Goal: Task Accomplishment & Management: Manage account settings

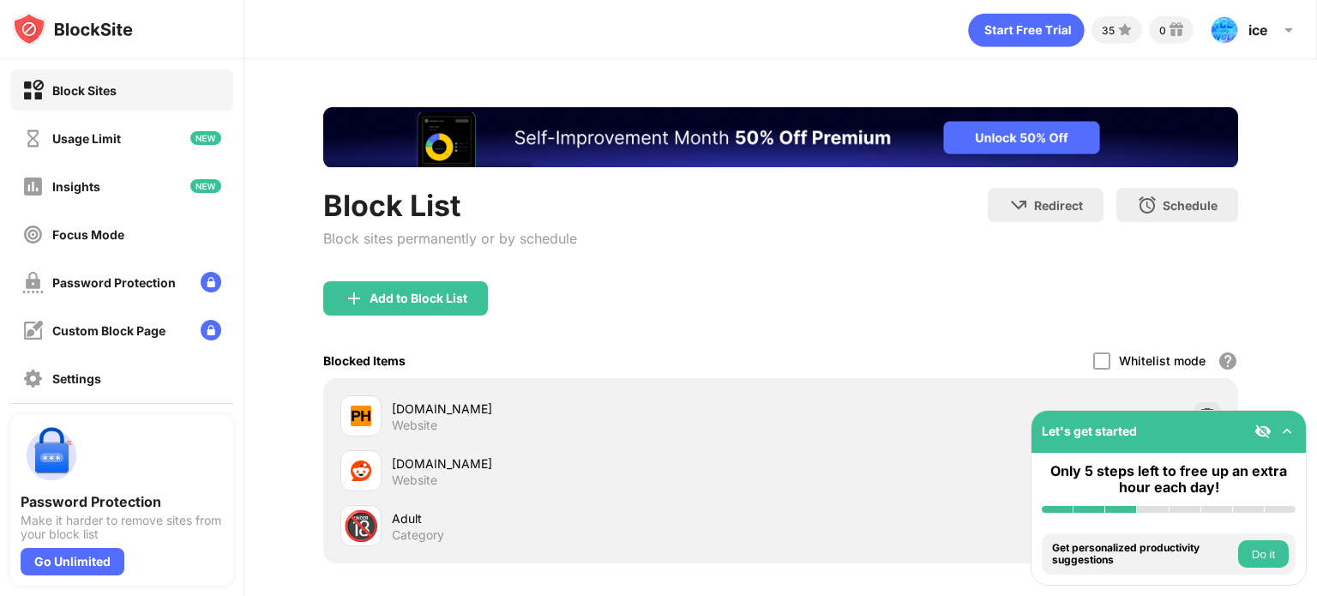
scroll to position [161, 0]
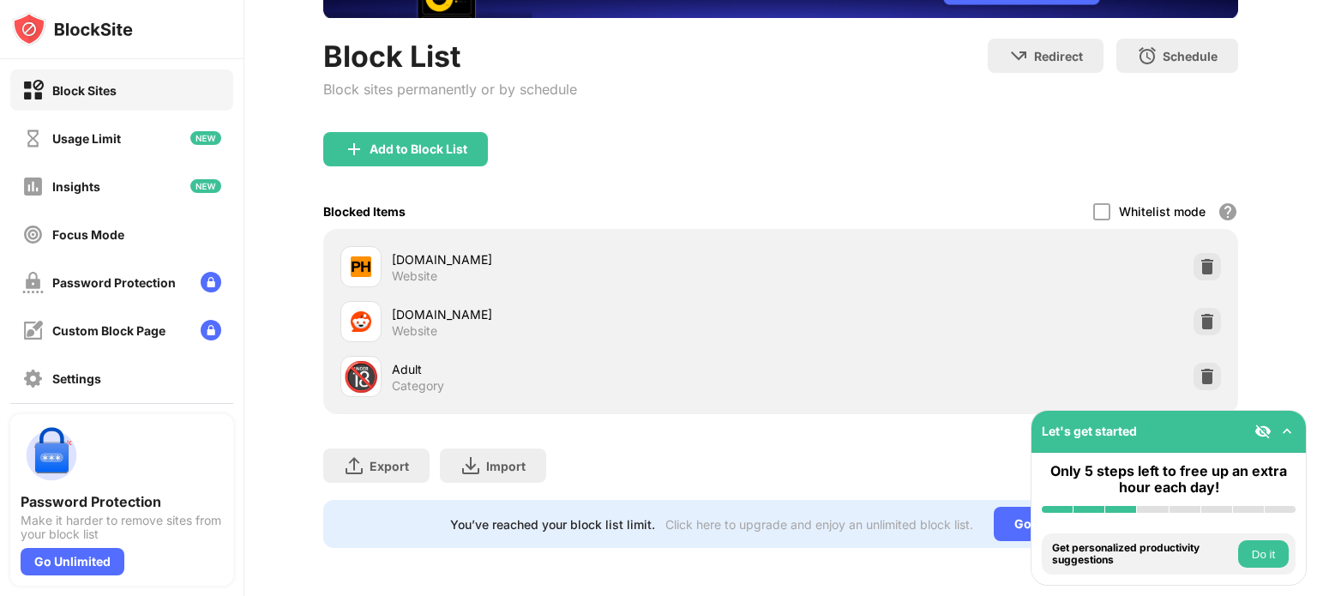
click at [1285, 435] on img at bounding box center [1286, 431] width 17 height 17
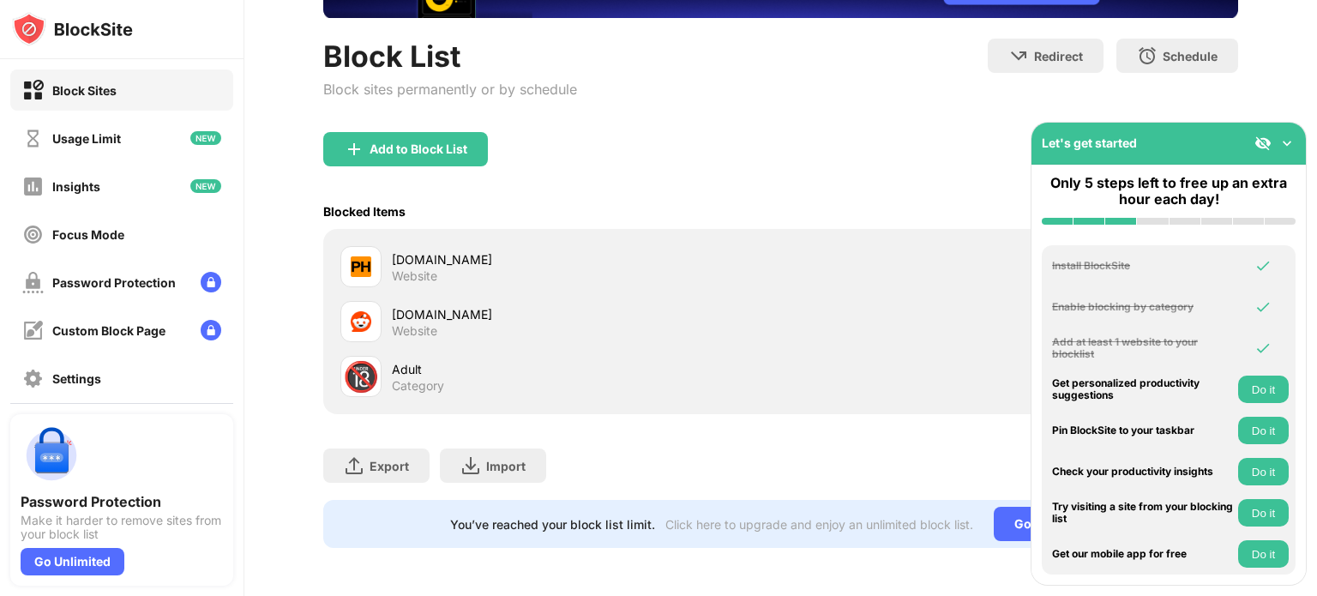
click at [1282, 142] on img at bounding box center [1286, 143] width 17 height 17
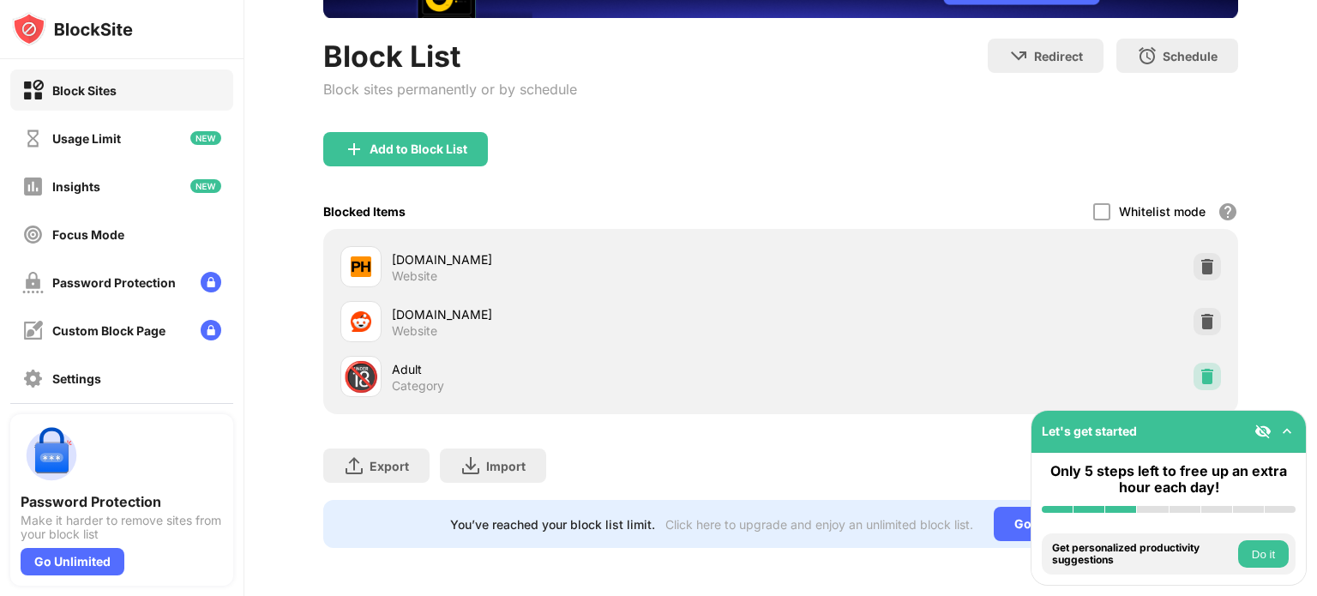
click at [1198, 369] on img at bounding box center [1206, 376] width 17 height 17
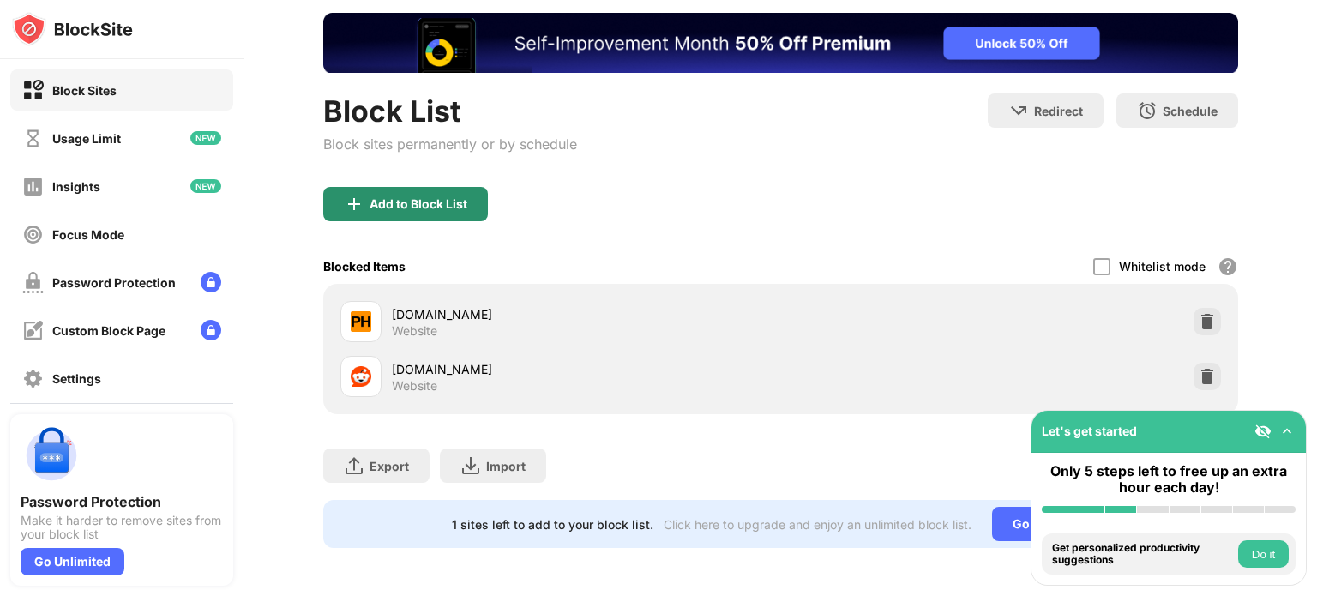
click at [375, 197] on div "Add to Block List" at bounding box center [418, 204] width 98 height 14
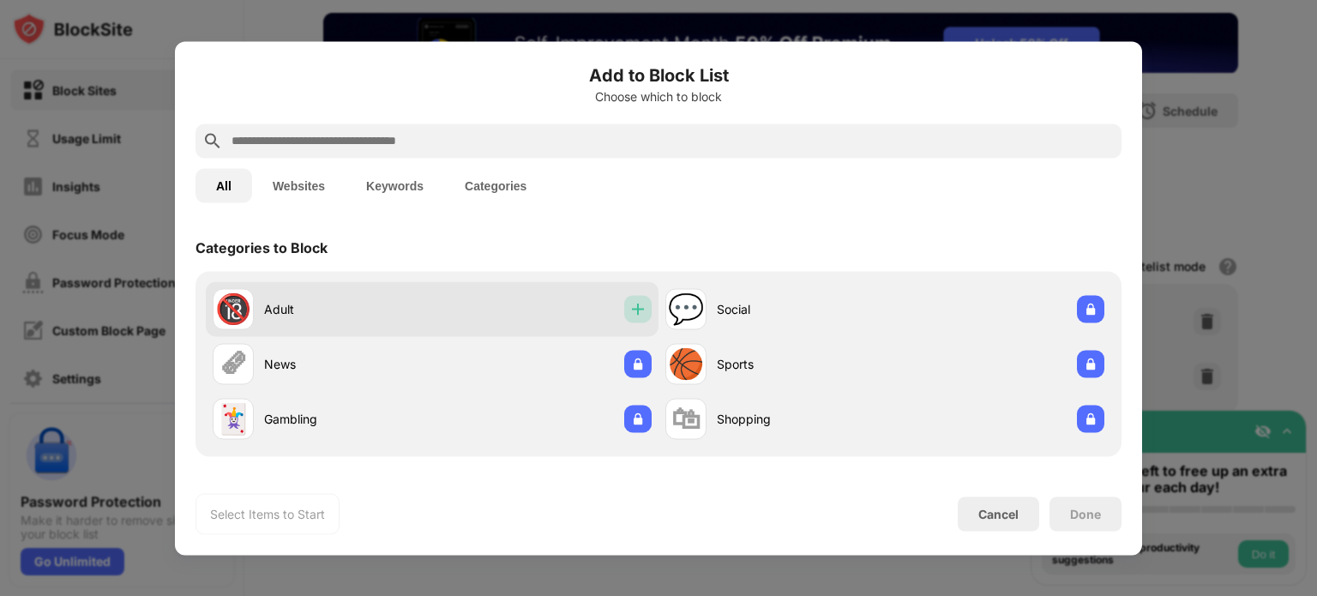
click at [629, 306] on img at bounding box center [637, 308] width 17 height 17
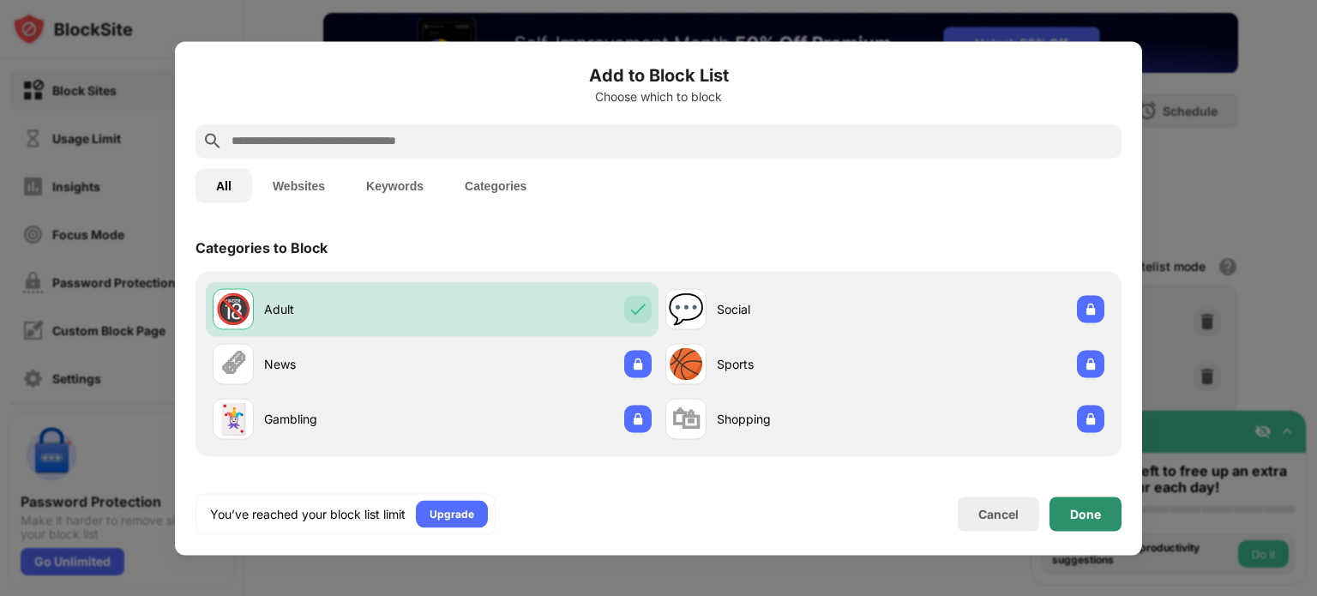
click at [1076, 510] on div "Done" at bounding box center [1085, 514] width 31 height 14
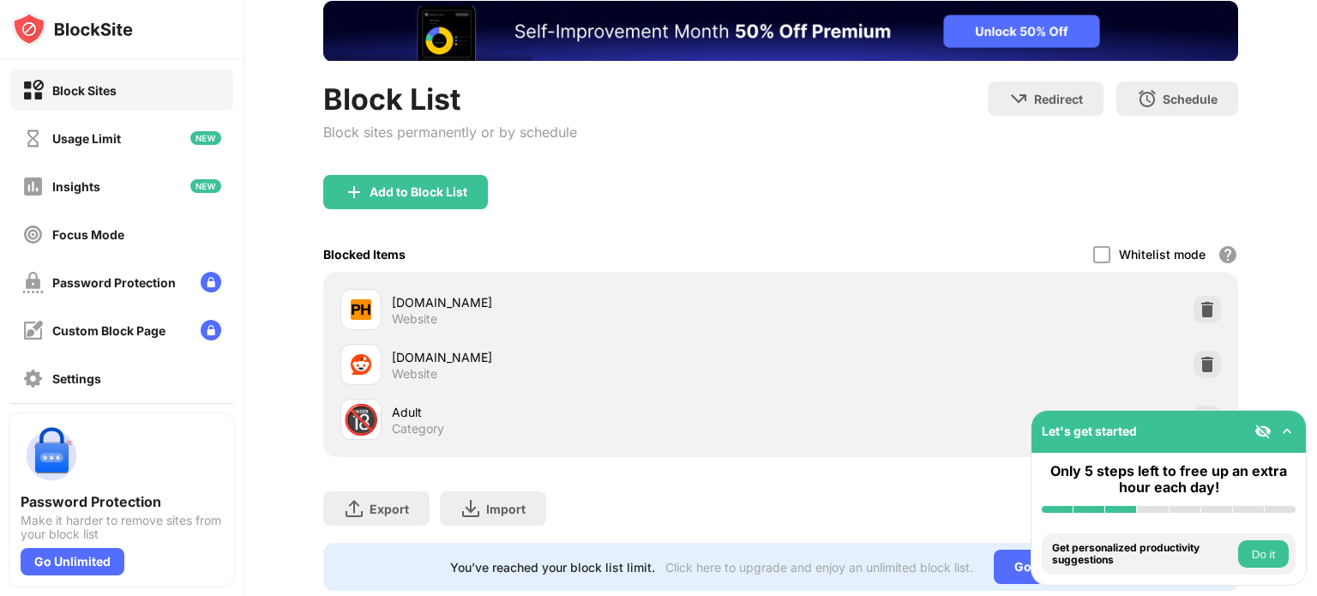
scroll to position [161, 0]
